Goal: Information Seeking & Learning: Learn about a topic

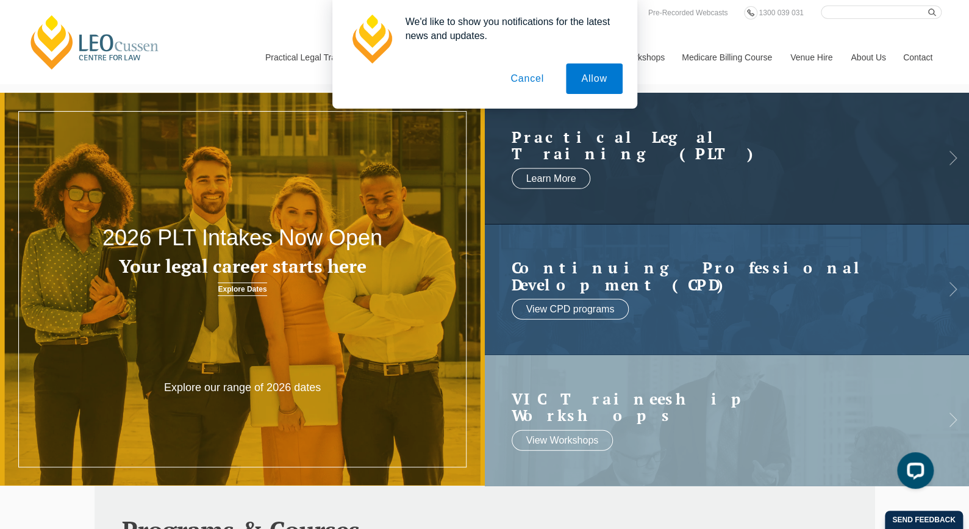
click at [539, 85] on button "Cancel" at bounding box center [527, 78] width 64 height 31
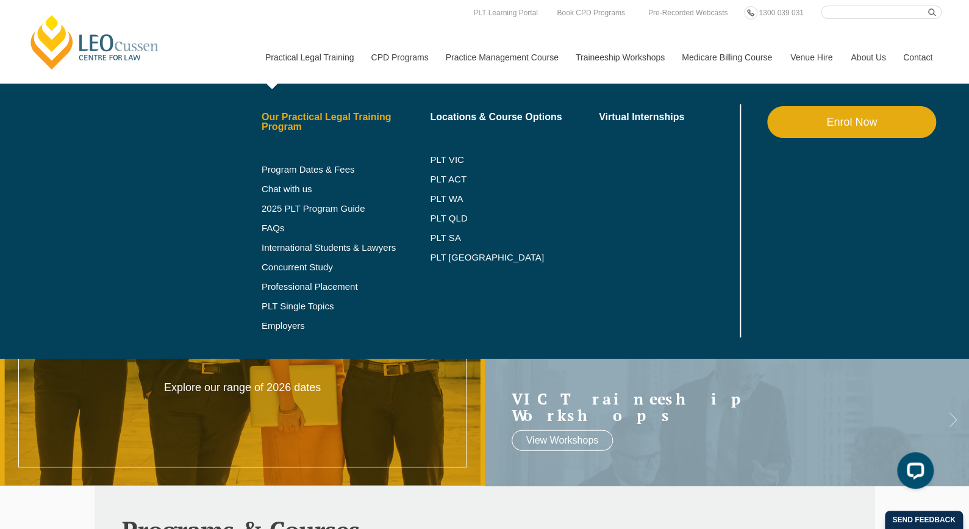
click at [354, 117] on link "Our Practical Legal Training Program" at bounding box center [346, 122] width 169 height 20
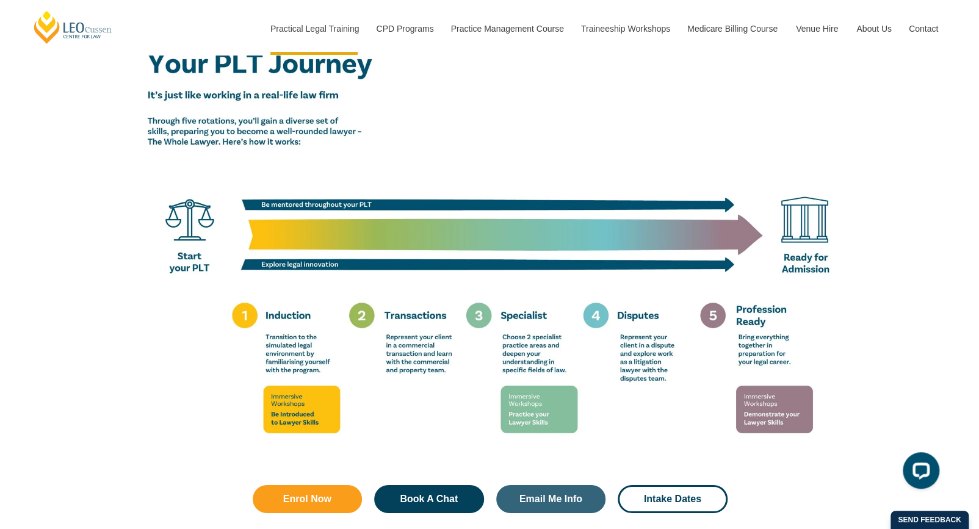
scroll to position [2139, 0]
